Goal: Task Accomplishment & Management: Use online tool/utility

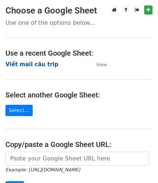
click at [38, 61] on strong "Viết mail câu trip" at bounding box center [31, 64] width 53 height 7
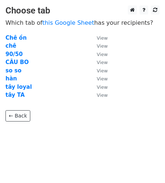
click at [15, 78] on td "hàn" at bounding box center [47, 79] width 84 height 8
click at [11, 79] on strong "hàn" at bounding box center [10, 78] width 11 height 7
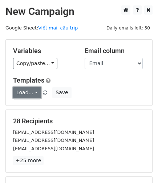
click at [26, 93] on link "Load..." at bounding box center [27, 92] width 28 height 11
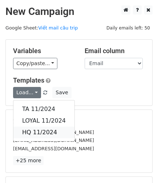
click at [51, 129] on link "HQ 11/2024" at bounding box center [43, 133] width 61 height 12
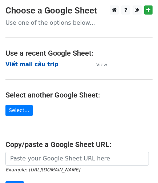
click at [31, 65] on strong "Viết mail câu trip" at bounding box center [31, 64] width 53 height 7
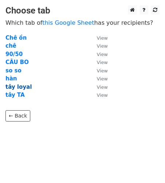
click at [22, 87] on strong "tây loyal" at bounding box center [18, 87] width 26 height 7
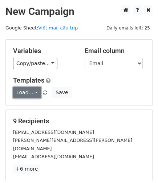
click at [28, 93] on link "Load..." at bounding box center [27, 92] width 28 height 11
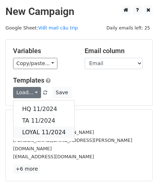
click at [49, 133] on link "LOYAL 11/2024" at bounding box center [43, 133] width 61 height 12
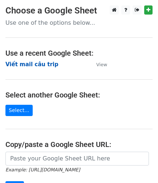
click at [34, 64] on strong "Viết mail câu trip" at bounding box center [31, 64] width 53 height 7
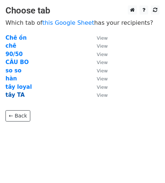
click at [12, 96] on strong "tây TA" at bounding box center [14, 95] width 19 height 7
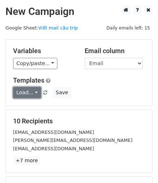
click at [32, 95] on link "Load..." at bounding box center [27, 92] width 28 height 11
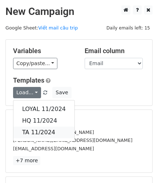
click at [34, 132] on link "TA 11/2024" at bounding box center [43, 133] width 61 height 12
